Goal: Task Accomplishment & Management: Use online tool/utility

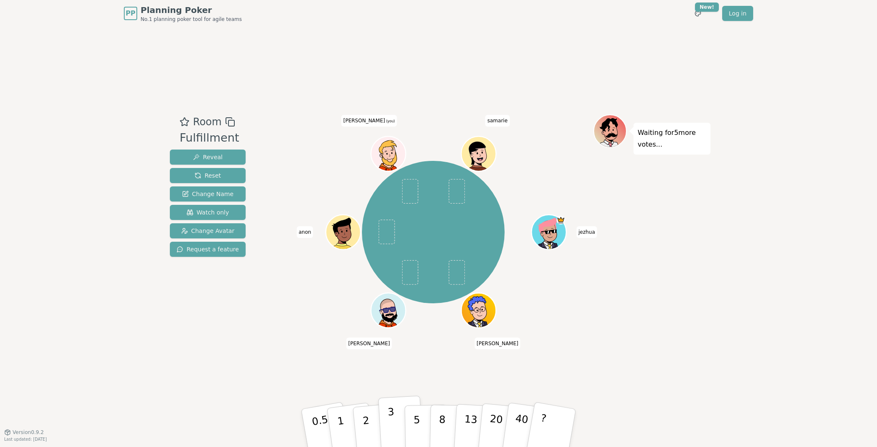
click at [396, 384] on button "3" at bounding box center [401, 427] width 46 height 65
click at [575, 327] on div "jezhua [PERSON_NAME] anon [PERSON_NAME] (you) [GEOGRAPHIC_DATA]" at bounding box center [433, 231] width 320 height 205
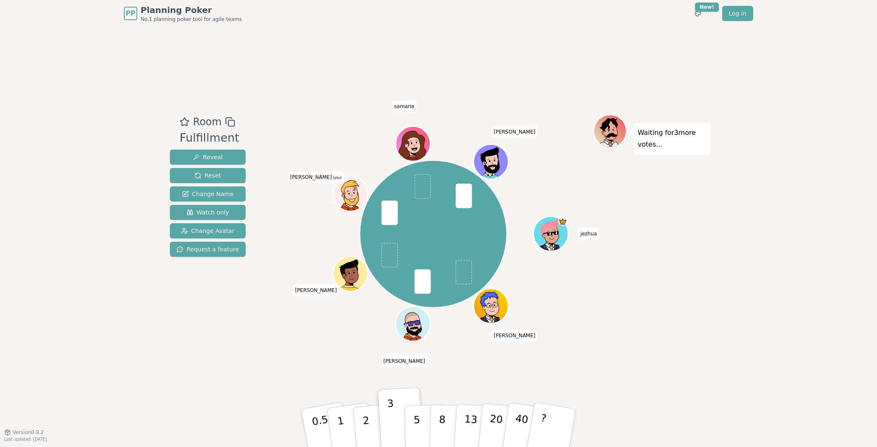
click at [290, 361] on div "Room Fulfillment Reveal Reset Change Name Watch only Change Avatar Request a fe…" at bounding box center [439, 229] width 544 height 405
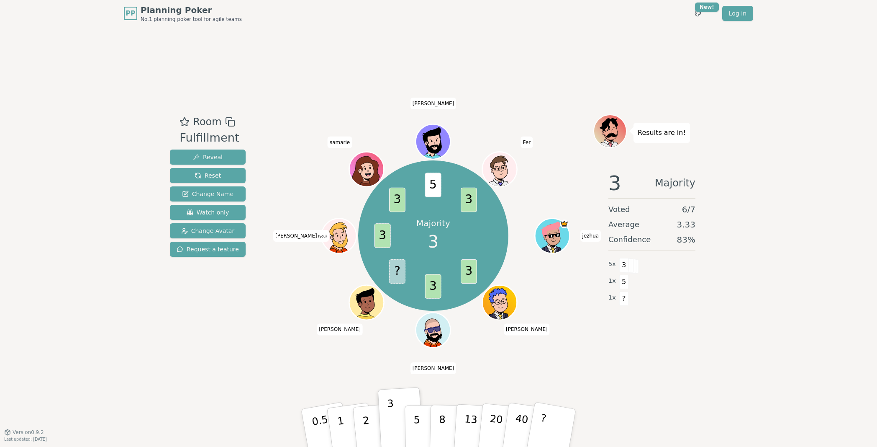
click at [697, 311] on div "3 Majority Voted 6 / 7 Average 3.33 Confidence 83 % 5 x 3 1 x 5 1 x ?" at bounding box center [651, 247] width 117 height 167
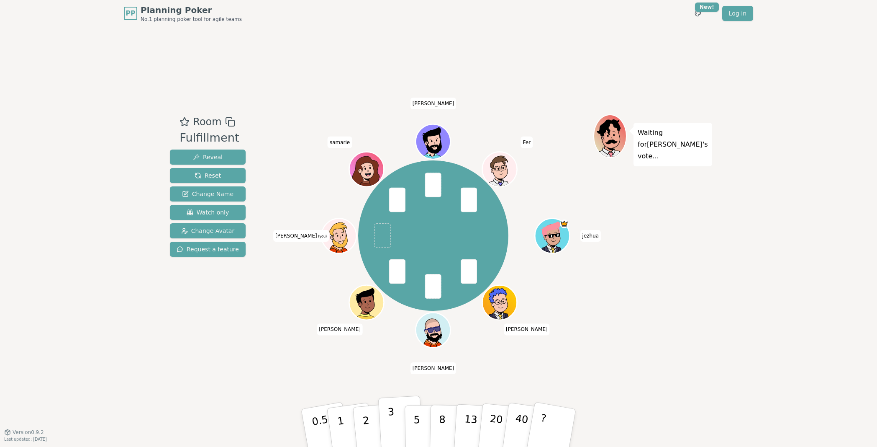
click at [390, 384] on p "3" at bounding box center [392, 429] width 9 height 46
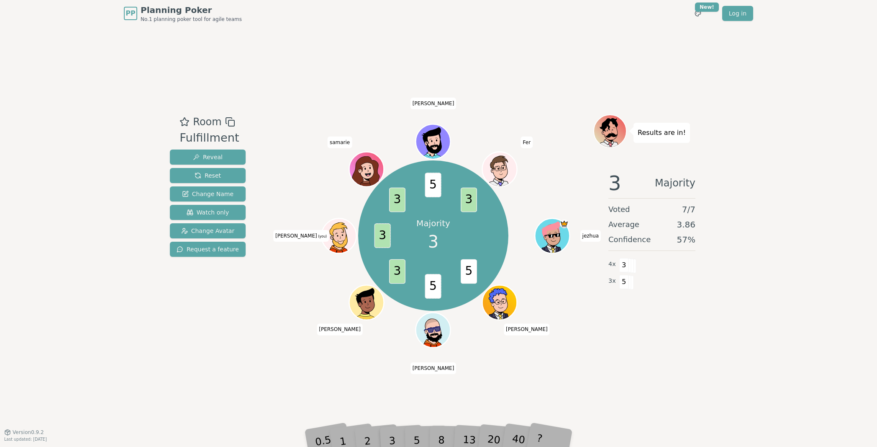
click at [581, 357] on div "Room Fulfillment Reveal Reset Change Name Watch only Change Avatar Request a fe…" at bounding box center [439, 229] width 544 height 405
click at [445, 384] on div "Room Fulfillment Reveal Reset Change Name Watch only Change Avatar Request a fe…" at bounding box center [439, 229] width 544 height 405
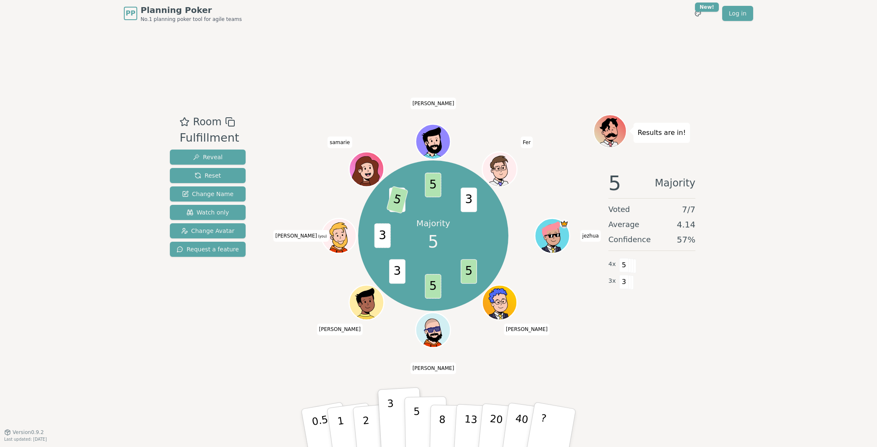
click at [416, 384] on p "5" at bounding box center [416, 427] width 7 height 45
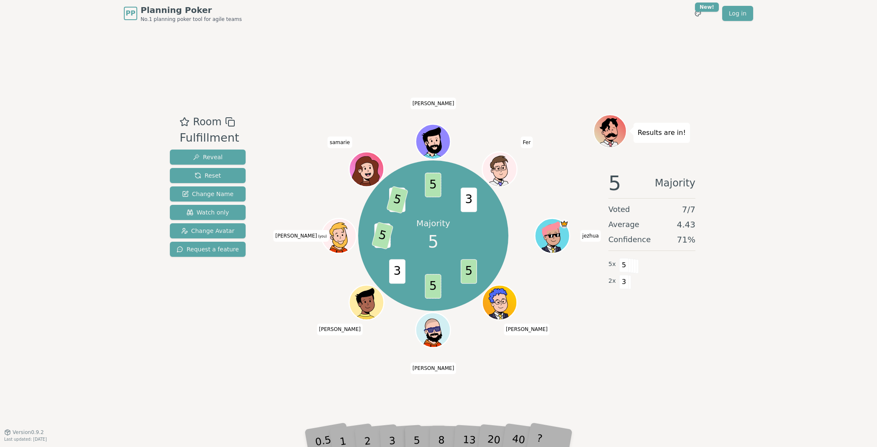
click at [606, 346] on div "Room Fulfillment Reveal Reset Change Name Watch only Change Avatar Request a fe…" at bounding box center [439, 229] width 544 height 405
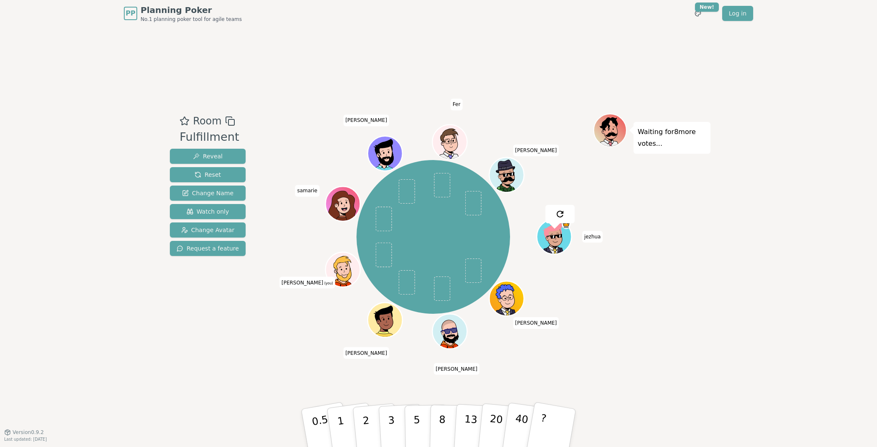
click at [321, 364] on div "Room Fulfillment Reveal Reset Change Name Watch only Change Avatar Request a fe…" at bounding box center [439, 229] width 544 height 405
click at [342, 384] on button "1" at bounding box center [351, 428] width 50 height 68
click at [234, 349] on div "Room Fulfillment Reveal Reset Change Name Watch only Change Avatar Request a fe…" at bounding box center [439, 229] width 544 height 405
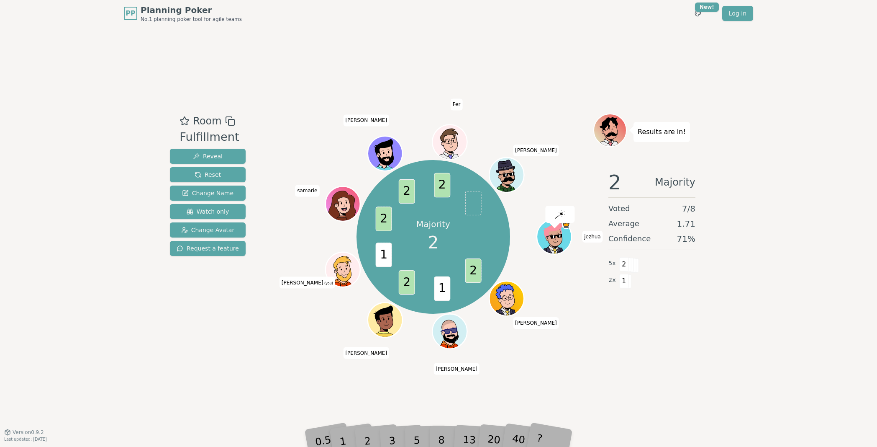
click at [234, 349] on div "Room Fulfillment Reveal Reset Change Name Watch only Change Avatar Request a fe…" at bounding box center [439, 229] width 544 height 405
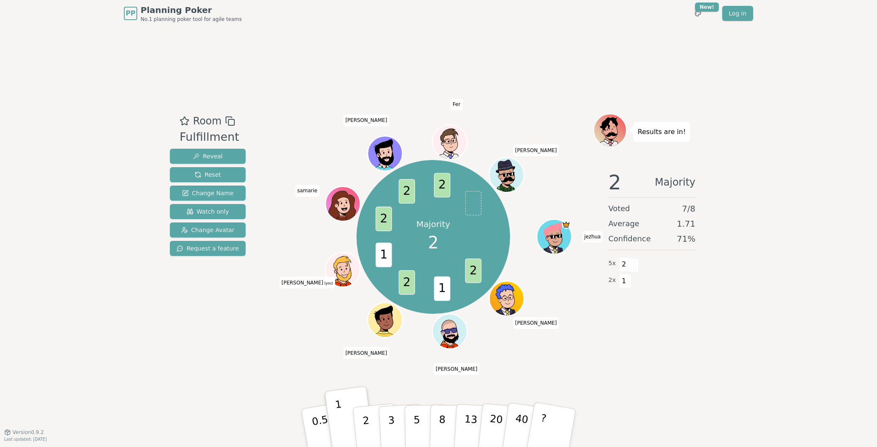
click at [295, 361] on div "Room Fulfillment Reveal Reset Change Name Watch only Change Avatar Request a fe…" at bounding box center [439, 229] width 544 height 405
click at [601, 362] on div "Room Fulfillment Reveal Reset Change Name Watch only Change Avatar Request a fe…" at bounding box center [439, 229] width 544 height 405
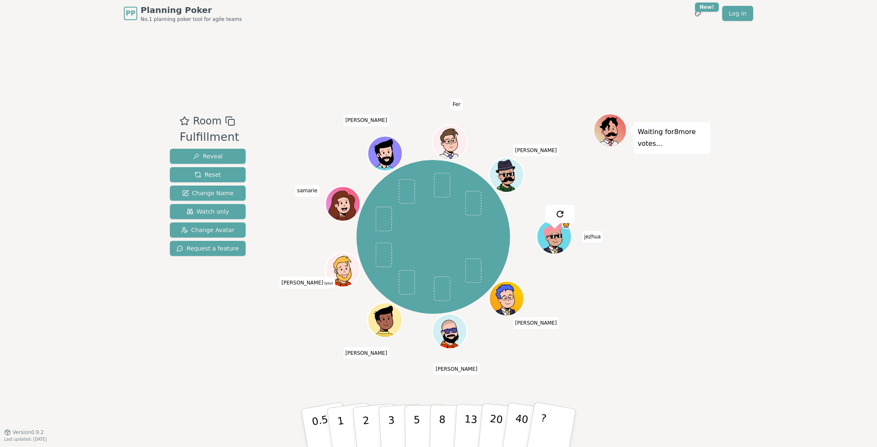
click at [312, 343] on div "jezhua [PERSON_NAME] [PERSON_NAME] (you) samarie [PERSON_NAME] Fer [PERSON_NAME]" at bounding box center [433, 236] width 320 height 217
click at [371, 384] on button "2" at bounding box center [376, 428] width 48 height 67
click at [682, 291] on div "Waiting for 7 more votes..." at bounding box center [651, 229] width 117 height 232
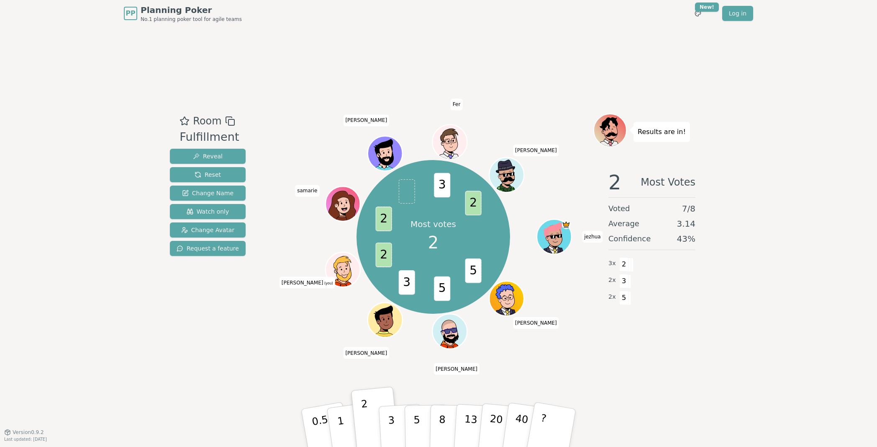
click at [623, 355] on div "Room Fulfillment Reveal Reset Change Name Watch only Change Avatar Request a fe…" at bounding box center [439, 229] width 544 height 405
click at [723, 219] on div "PP Planning Poker No.1 planning poker tool for agile teams Toggle theme New! Lo…" at bounding box center [438, 223] width 877 height 447
click at [723, 213] on div "PP Planning Poker No.1 planning poker tool for agile teams Toggle theme New! Lo…" at bounding box center [438, 223] width 877 height 447
click at [719, 213] on div "PP Planning Poker No.1 planning poker tool for agile teams Toggle theme New! Lo…" at bounding box center [438, 223] width 877 height 447
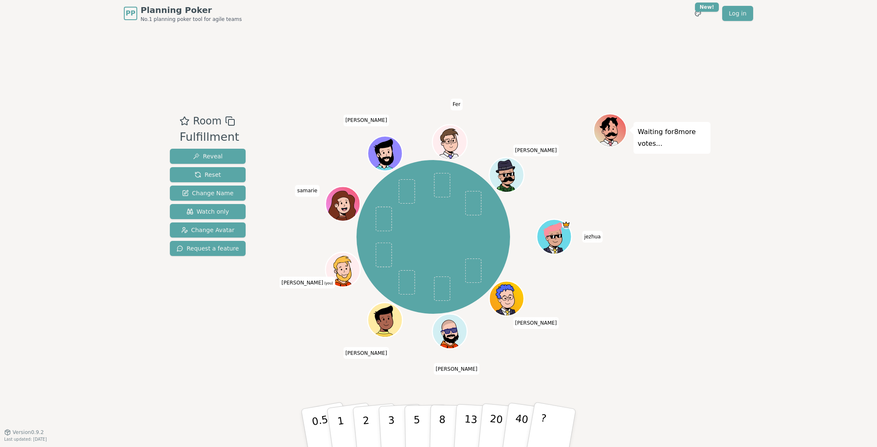
click at [268, 380] on div "Room Fulfillment Reveal Reset Change Name Watch only Change Avatar Request a fe…" at bounding box center [439, 229] width 544 height 405
click at [415, 384] on p "5" at bounding box center [416, 427] width 7 height 45
click at [417, 384] on p "5" at bounding box center [416, 427] width 7 height 45
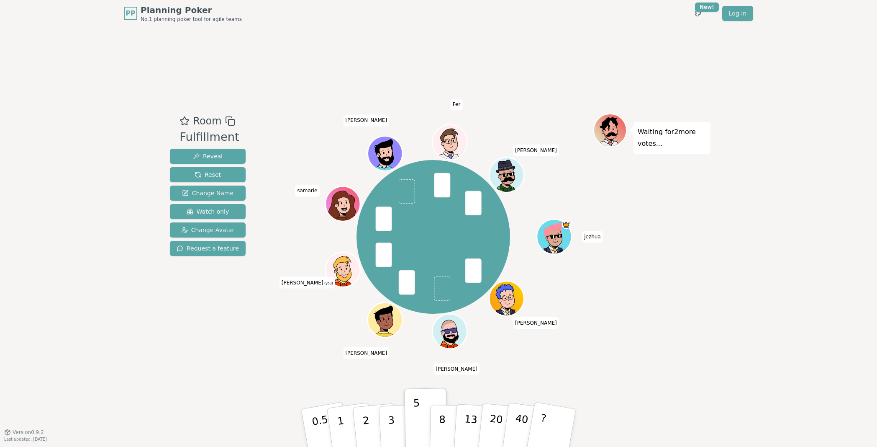
click at [676, 319] on div "Waiting for 2 more votes..." at bounding box center [651, 229] width 117 height 232
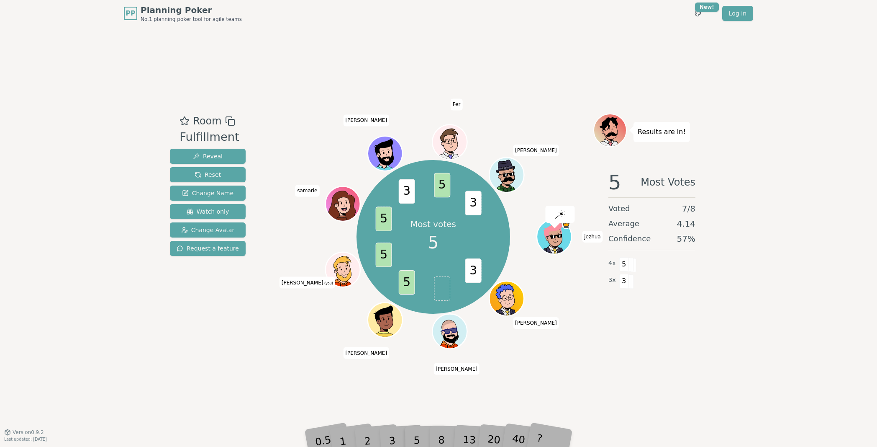
click at [627, 345] on div "Room Fulfillment Reveal Reset Change Name Watch only Change Avatar Request a fe…" at bounding box center [439, 229] width 544 height 405
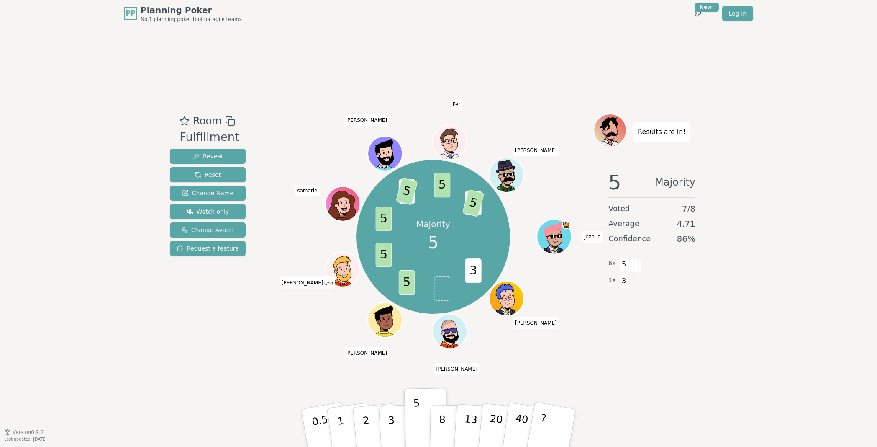
click at [629, 343] on div "Results are in! 5 Majority Voted 7 / 8 Average 4.71 Confidence 86 % 6 x 5 1 x 3" at bounding box center [651, 229] width 117 height 232
